Goal: Check status: Check status

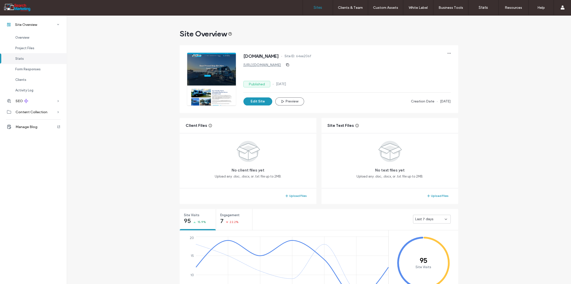
scroll to position [212, 0]
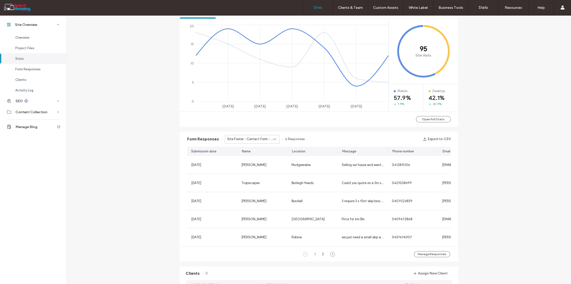
click at [317, 7] on label "Sites" at bounding box center [318, 7] width 9 height 5
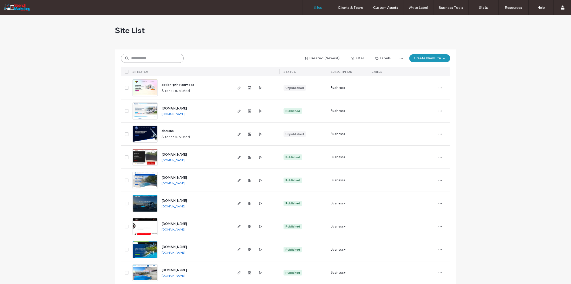
click at [136, 60] on input at bounding box center [152, 58] width 63 height 9
type input "******"
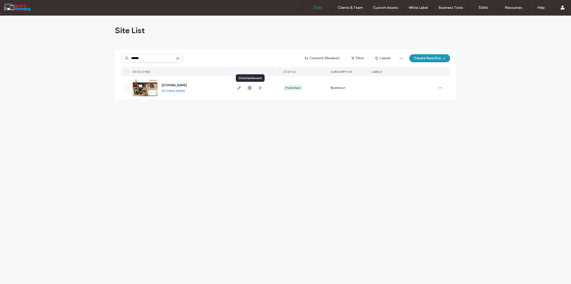
click at [249, 87] on use "button" at bounding box center [249, 87] width 3 height 3
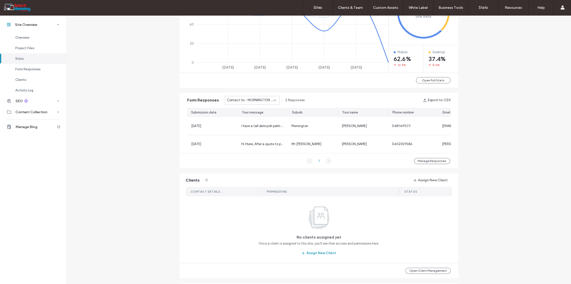
scroll to position [251, 0]
click at [273, 99] on icon at bounding box center [275, 100] width 4 height 4
click at [263, 142] on span "Home Banner Form - TREE REMOVAL page" at bounding box center [248, 142] width 48 height 5
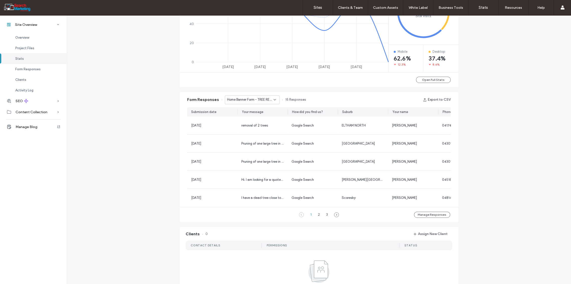
scroll to position [191, 0]
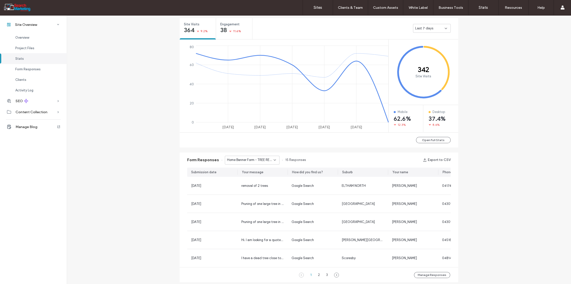
click at [273, 159] on icon at bounding box center [275, 160] width 4 height 4
click at [256, 171] on span "Home Banner Form - CONTACT page" at bounding box center [248, 172] width 48 height 5
click at [273, 159] on icon at bounding box center [275, 160] width 4 height 4
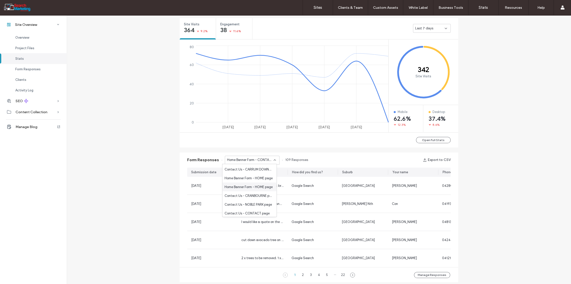
click at [257, 186] on span "Home Banner Form - HOME page" at bounding box center [248, 186] width 48 height 5
click at [273, 160] on icon at bounding box center [275, 160] width 4 height 4
click at [255, 175] on span "Contact Us - TREE REMOVAL page" at bounding box center [248, 177] width 48 height 5
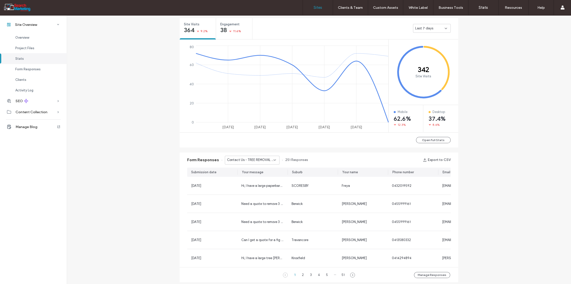
click at [315, 11] on link "Sites" at bounding box center [318, 7] width 30 height 15
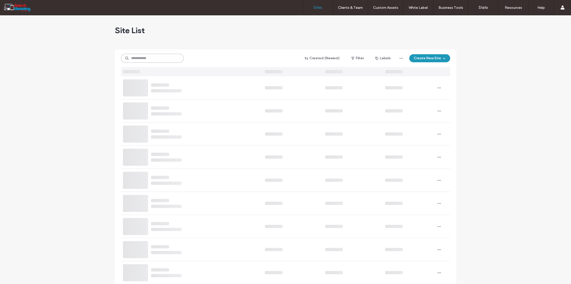
click at [138, 57] on input at bounding box center [152, 58] width 63 height 9
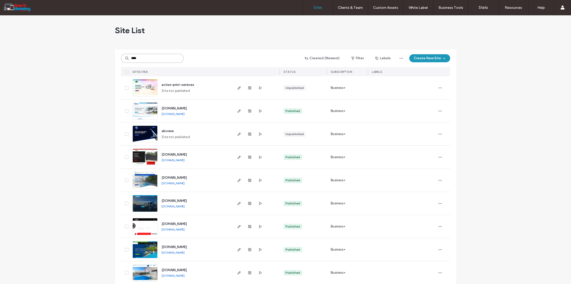
type input "****"
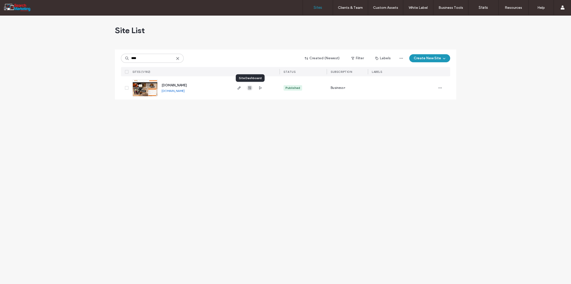
click at [249, 88] on use "button" at bounding box center [249, 87] width 3 height 3
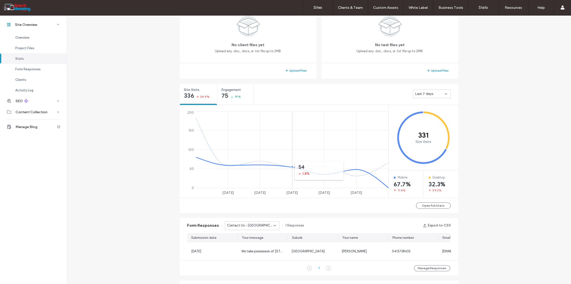
scroll to position [184, 0]
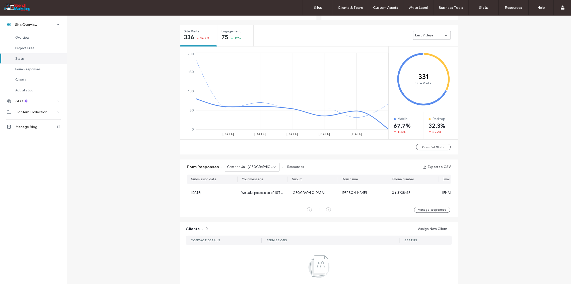
click at [274, 167] on use at bounding box center [275, 166] width 2 height 1
click at [257, 198] on span "Contact Us - CONTACT page" at bounding box center [246, 197] width 45 height 5
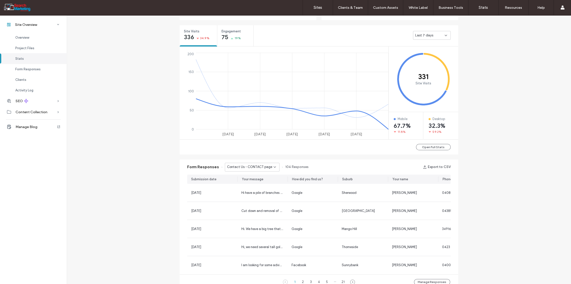
click at [274, 167] on use at bounding box center [275, 166] width 2 height 1
click at [252, 201] on span "Contact Us - HOME page" at bounding box center [243, 198] width 38 height 5
click at [273, 166] on icon at bounding box center [275, 167] width 4 height 4
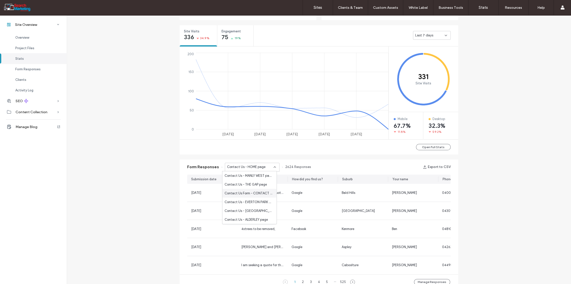
click at [254, 194] on span "Contact Us Form - CONTACT page" at bounding box center [248, 192] width 48 height 5
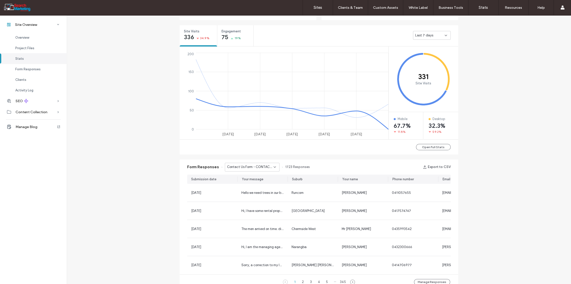
click at [274, 167] on icon at bounding box center [275, 167] width 4 height 4
click at [253, 174] on span "Contact Us - PALMS page" at bounding box center [243, 175] width 39 height 5
click at [317, 6] on label "Sites" at bounding box center [318, 7] width 9 height 5
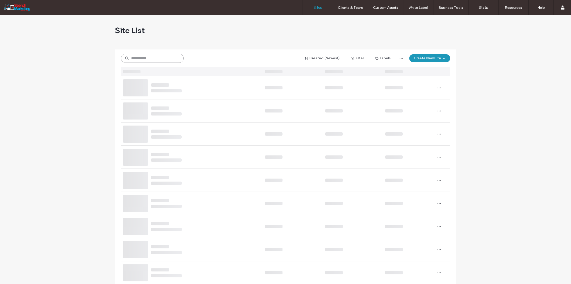
click at [135, 56] on input at bounding box center [152, 58] width 63 height 9
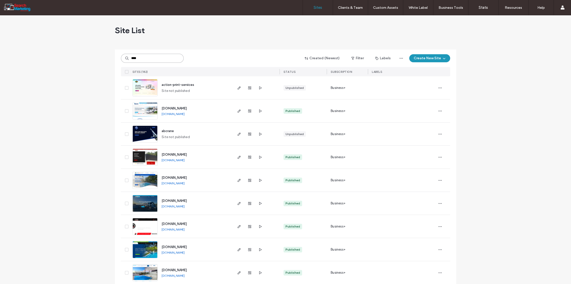
type input "****"
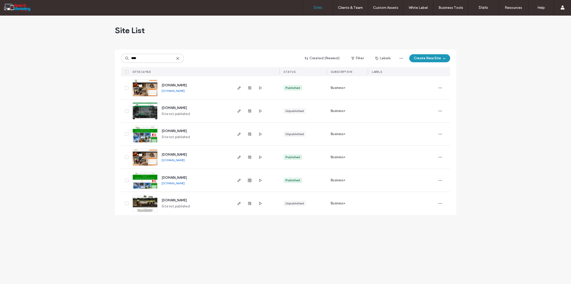
click at [249, 180] on icon "button" at bounding box center [250, 180] width 4 height 4
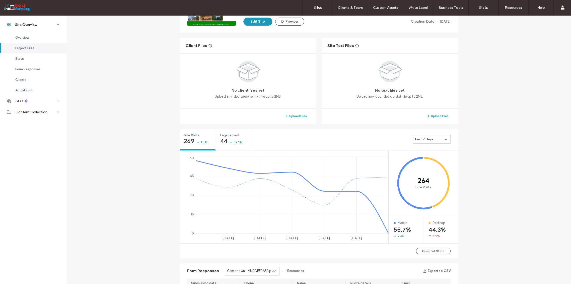
scroll to position [139, 0]
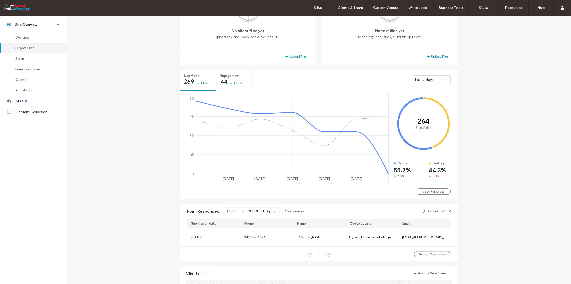
click at [273, 210] on icon at bounding box center [275, 211] width 4 height 4
click at [260, 229] on span "Contact Us - TREE REMOVAL page" at bounding box center [248, 228] width 48 height 5
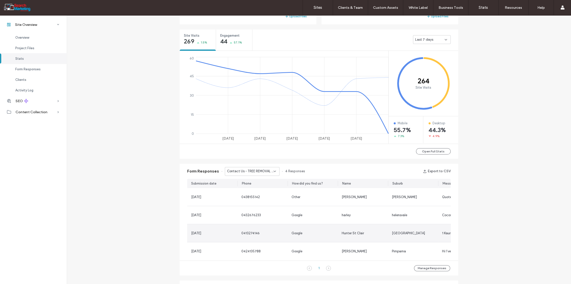
scroll to position [184, 0]
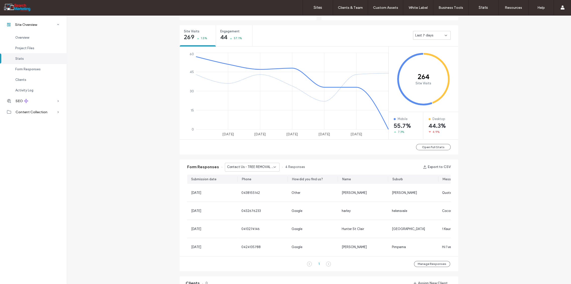
click at [273, 166] on icon at bounding box center [275, 167] width 4 height 4
click at [253, 203] on span "Contact Us - Header/Footer" at bounding box center [245, 201] width 43 height 5
click at [273, 165] on icon at bounding box center [275, 167] width 4 height 4
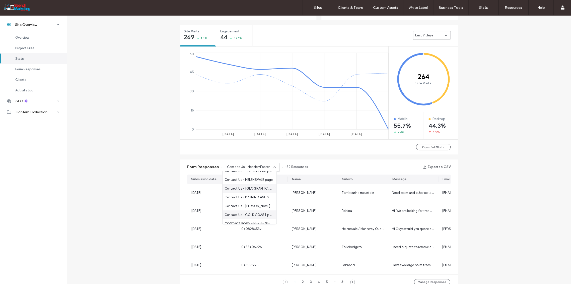
scroll to position [84, 0]
click at [254, 188] on span "Contact Us - PRUNING AND SHAPING page" at bounding box center [248, 188] width 48 height 5
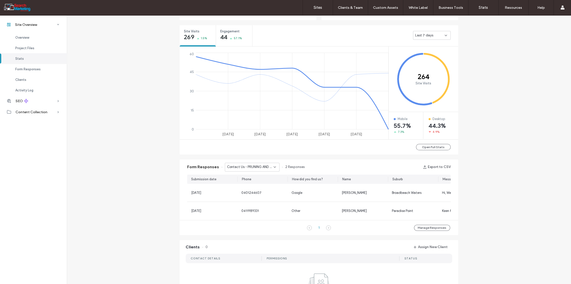
click at [273, 167] on icon at bounding box center [275, 167] width 4 height 4
click at [255, 179] on span "Contact Page - Form - CONTACT page" at bounding box center [248, 180] width 48 height 5
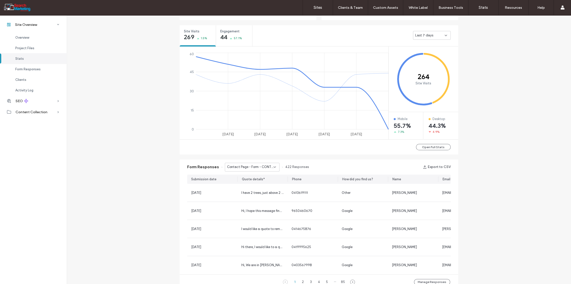
click at [273, 167] on icon at bounding box center [275, 167] width 4 height 4
click at [258, 200] on span "CONTACT FORM - HOME page" at bounding box center [247, 202] width 47 height 5
click at [319, 8] on label "Sites" at bounding box center [318, 7] width 9 height 5
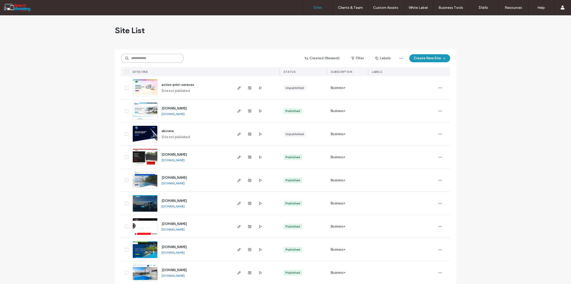
click at [143, 58] on input at bounding box center [152, 58] width 63 height 9
type input "******"
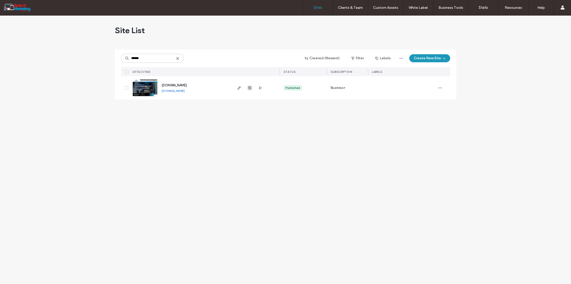
click at [251, 87] on icon "button" at bounding box center [250, 88] width 4 height 4
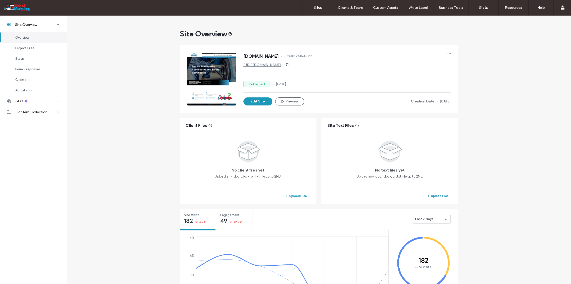
scroll to position [139, 0]
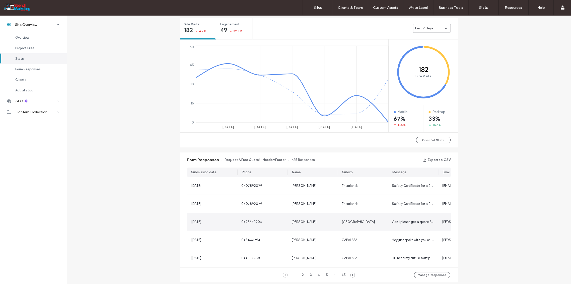
scroll to position [247, 0]
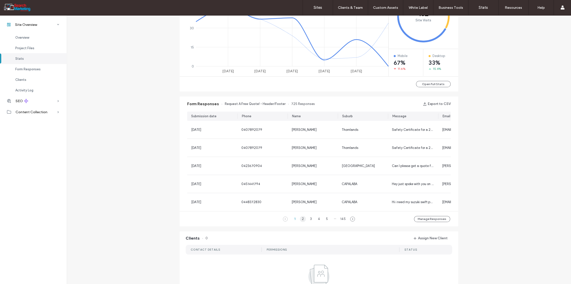
click at [302, 221] on div "2" at bounding box center [303, 219] width 6 height 6
click at [292, 221] on div "1" at bounding box center [295, 219] width 6 height 6
click at [320, 8] on label "Sites" at bounding box center [318, 7] width 9 height 5
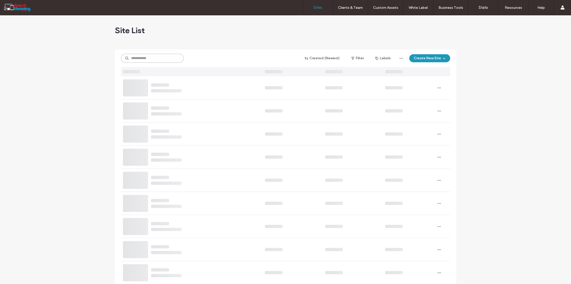
click at [146, 57] on input at bounding box center [152, 58] width 63 height 9
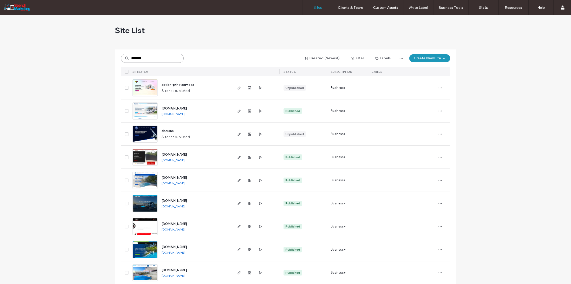
type input "********"
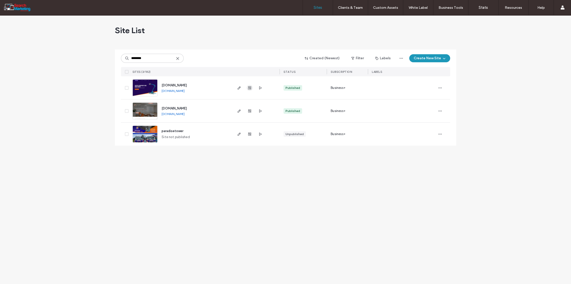
click at [249, 89] on icon "button" at bounding box center [250, 88] width 4 height 4
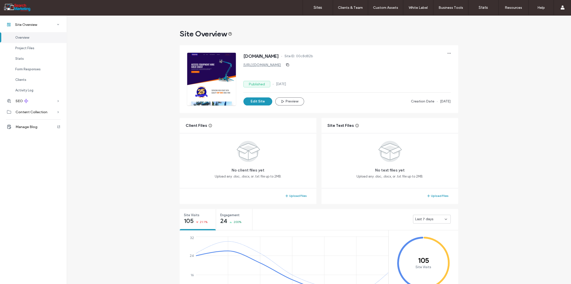
scroll to position [195, 0]
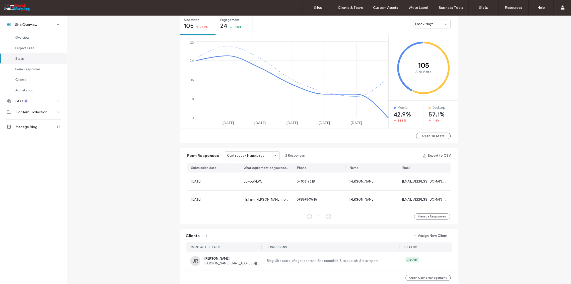
click at [273, 155] on icon at bounding box center [275, 156] width 4 height 4
click at [270, 171] on span "Contact Form - Contact us page" at bounding box center [248, 172] width 48 height 5
